Goal: Obtain resource: Download file/media

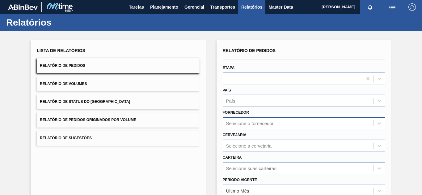
click at [251, 125] on div "Selecione o fornecedor" at bounding box center [304, 123] width 162 height 12
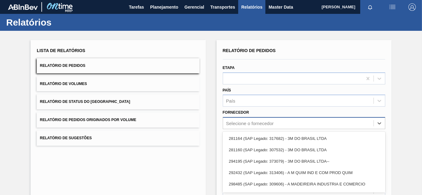
scroll to position [31, 0]
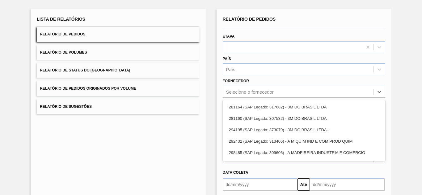
paste input "327858"
type input "327858"
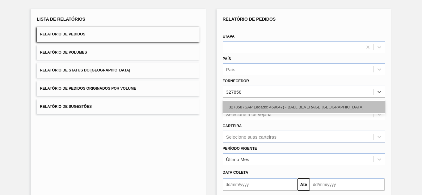
click at [233, 105] on div "327858 (SAP Legado: 459047) - BALL BEVERAGE [GEOGRAPHIC_DATA]" at bounding box center [304, 107] width 162 height 11
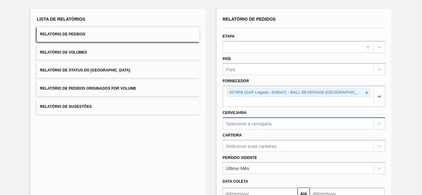
scroll to position [63, 0]
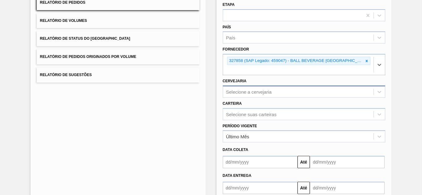
click at [232, 98] on div "Selecione a cervejaria" at bounding box center [304, 92] width 162 height 12
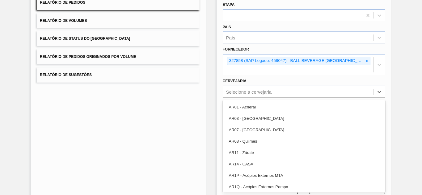
paste input "BR16"
type input "BR16"
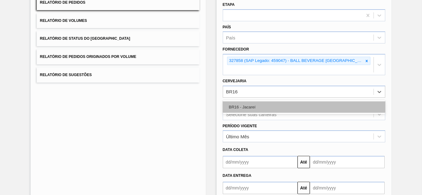
click at [236, 110] on div "BR16 - Jacareí" at bounding box center [304, 107] width 162 height 11
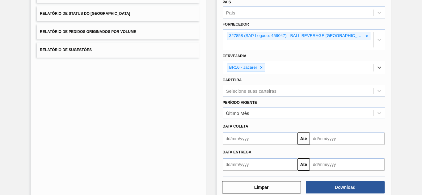
scroll to position [101, 0]
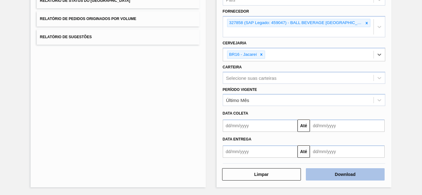
click at [341, 179] on button "Download" at bounding box center [345, 175] width 79 height 12
